Goal: Task Accomplishment & Management: Use online tool/utility

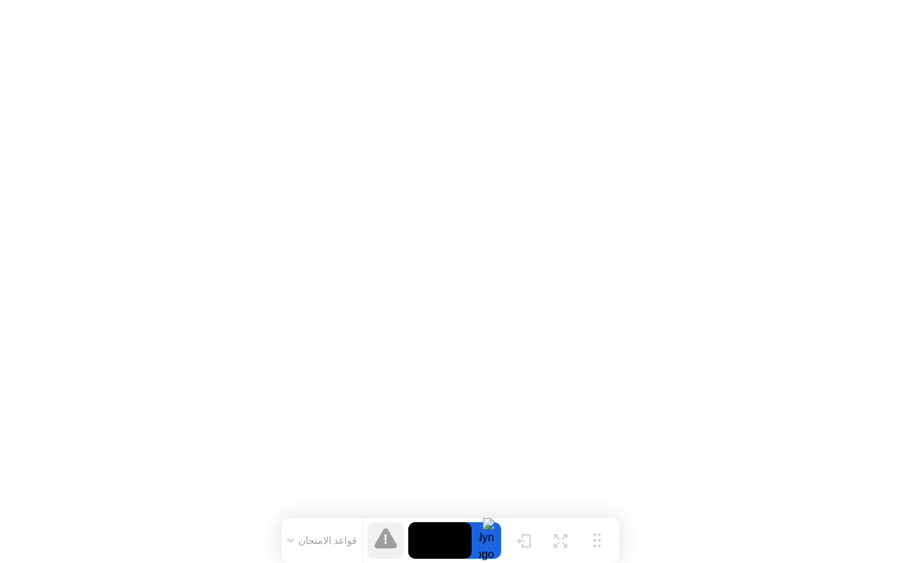
click at [441, 530] on video at bounding box center [439, 540] width 63 height 37
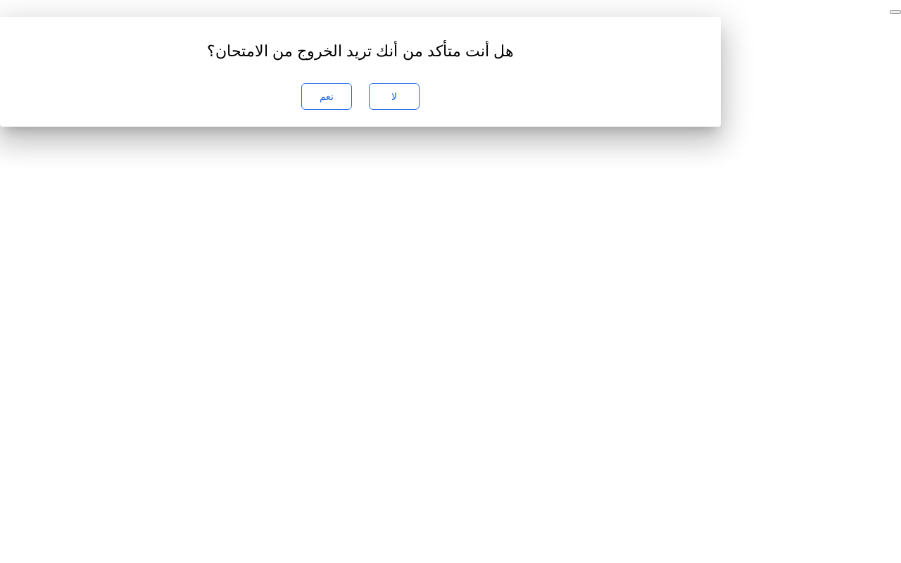
click at [420, 110] on button "لا" at bounding box center [394, 96] width 51 height 27
click at [347, 102] on div "نعم" at bounding box center [326, 96] width 41 height 11
